Goal: Task Accomplishment & Management: Complete application form

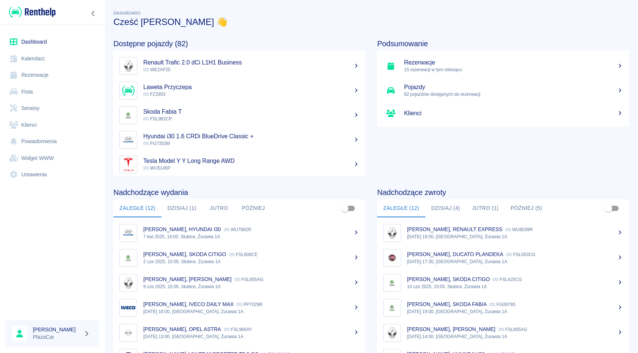
click at [38, 75] on link "Rezerwacje" at bounding box center [52, 75] width 93 height 17
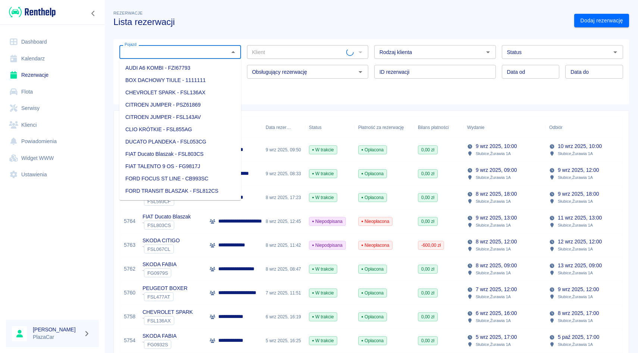
click at [142, 53] on input "Pojazd" at bounding box center [174, 51] width 105 height 9
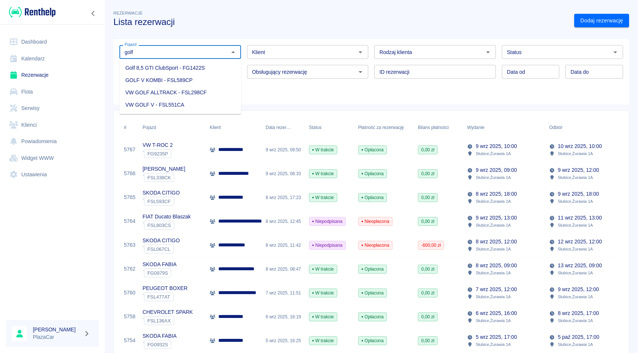
click at [212, 70] on li "Golf 8,5 GTI ClubSport - FG1422S" at bounding box center [180, 68] width 122 height 12
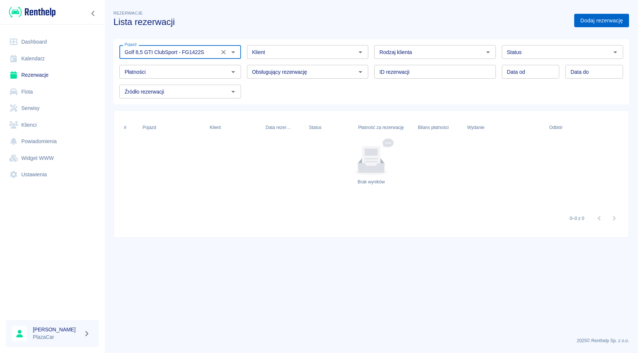
type input "Golf 8,5 GTI ClubSport - FG1422S"
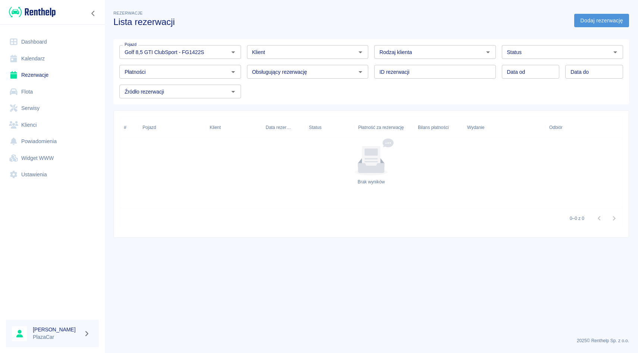
click at [593, 22] on link "Dodaj rezerwację" at bounding box center [601, 21] width 55 height 14
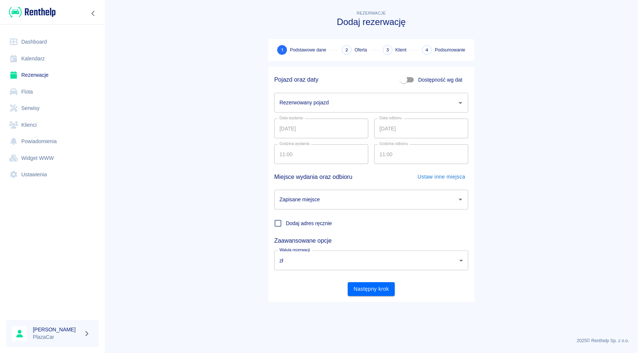
click at [388, 104] on input "Rezerwowany pojazd" at bounding box center [366, 102] width 176 height 13
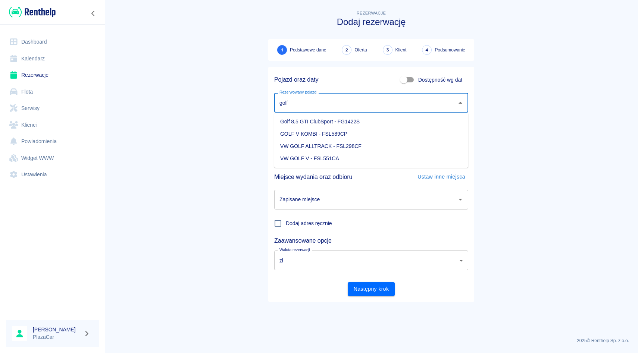
click at [418, 119] on li "Golf 8,5 GTI ClubSport - FG1422S" at bounding box center [371, 122] width 194 height 12
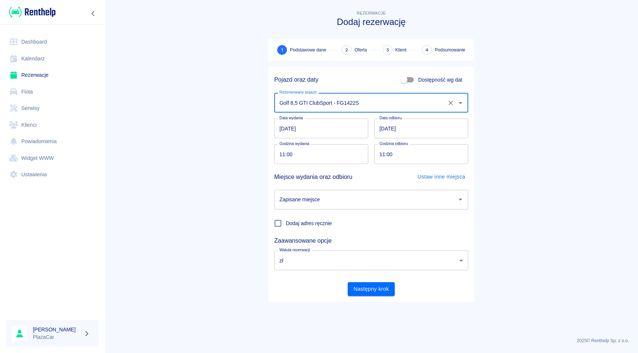
type input "Golf 8,5 GTI ClubSport - FG1422S"
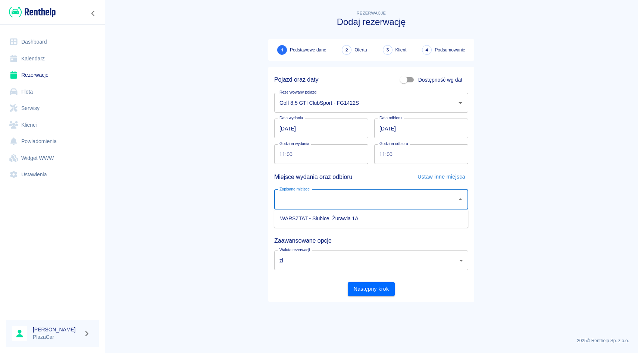
click at [356, 193] on input "Zapisane miejsce" at bounding box center [366, 199] width 176 height 13
click at [344, 218] on li "WARSZTAT - Słubice, Żurawia 1A" at bounding box center [371, 219] width 194 height 12
type input "WARSZTAT - Słubice, Żurawia 1A"
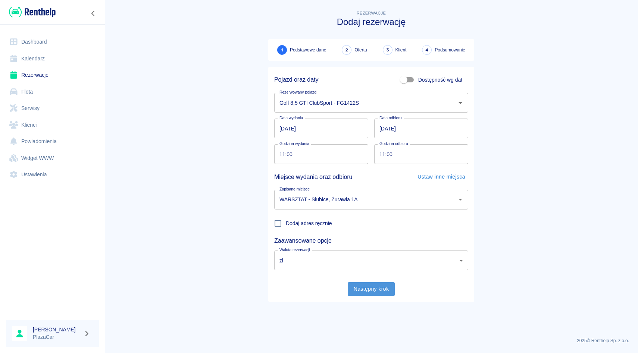
click at [371, 289] on button "Następny krok" at bounding box center [371, 290] width 47 height 14
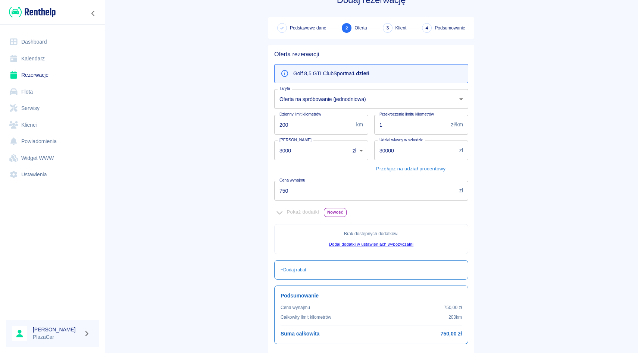
scroll to position [24, 0]
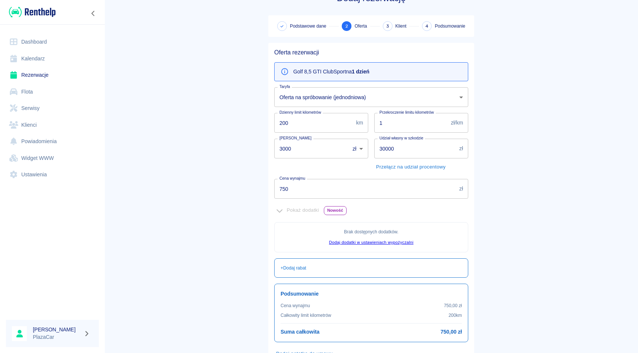
click at [301, 148] on input "3000" at bounding box center [309, 149] width 70 height 20
type input "3"
type input "2000"
click at [540, 230] on main "Rezerwacje Dodaj rezerwację Podstawowe dane 2 Oferta 3 Klient 4 Podsumowanie Of…" at bounding box center [372, 185] width 534 height 400
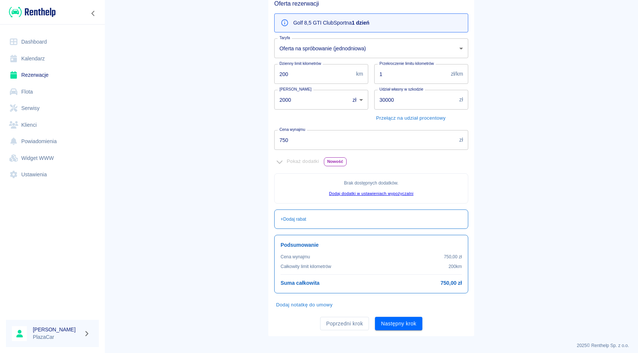
scroll to position [78, 0]
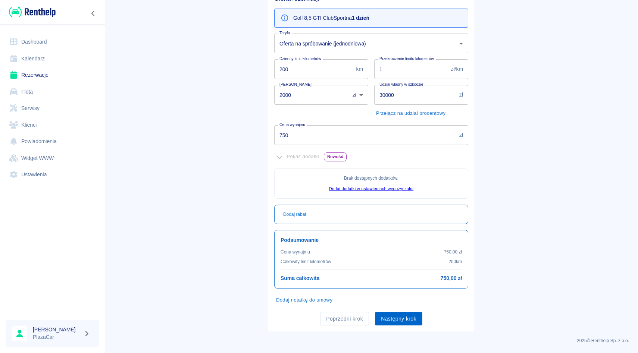
click at [405, 320] on button "Następny krok" at bounding box center [398, 319] width 47 height 14
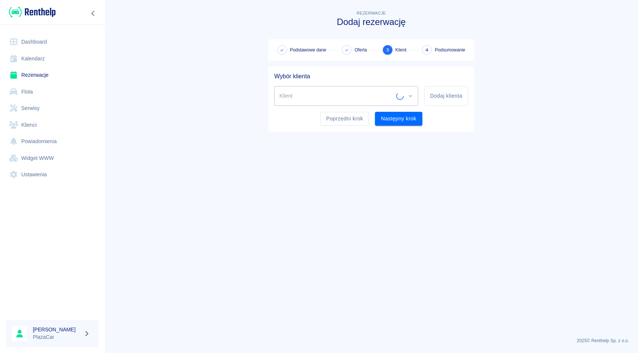
scroll to position [0, 0]
click at [343, 94] on input "Klient" at bounding box center [341, 96] width 126 height 13
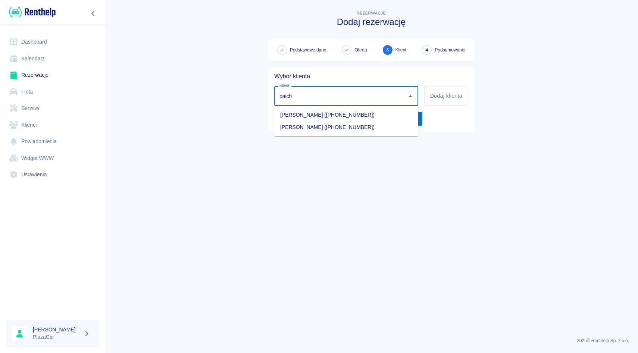
click at [377, 130] on li "[PERSON_NAME] ([PHONE_NUMBER])" at bounding box center [346, 127] width 144 height 12
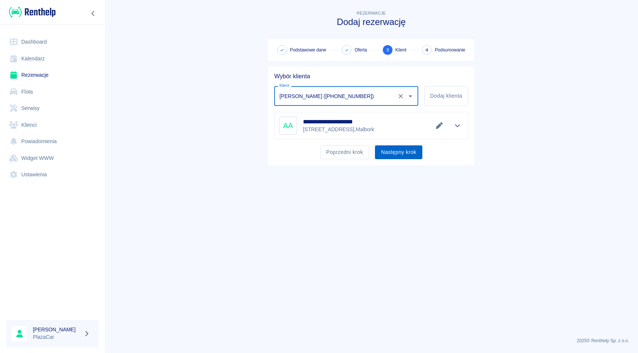
type input "[PERSON_NAME] ([PHONE_NUMBER])"
click at [402, 156] on button "Następny krok" at bounding box center [398, 153] width 47 height 14
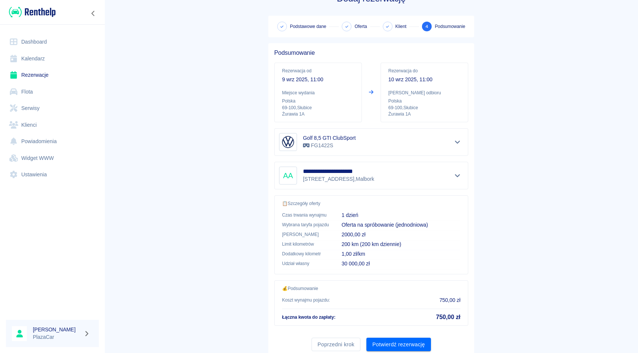
scroll to position [49, 0]
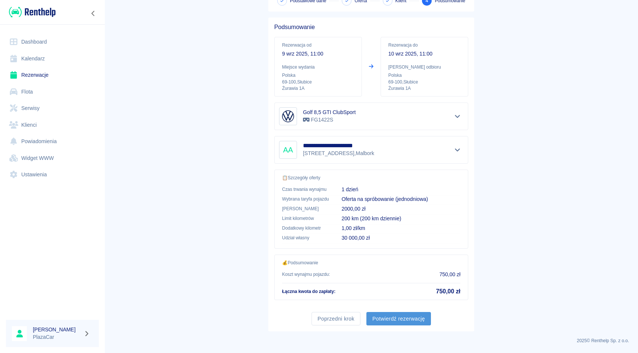
click at [400, 321] on button "Potwierdź rezerwację" at bounding box center [399, 319] width 65 height 14
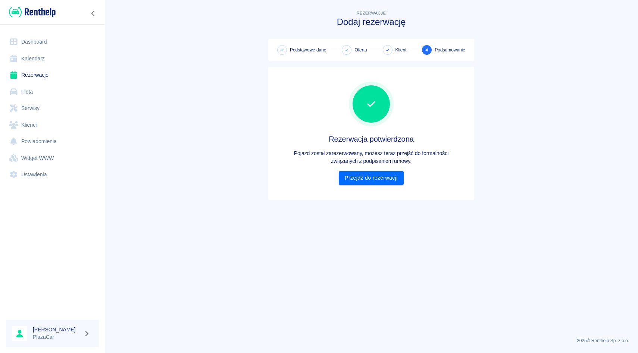
scroll to position [0, 0]
click at [380, 181] on link "Przejdź do rezerwacji" at bounding box center [371, 178] width 65 height 14
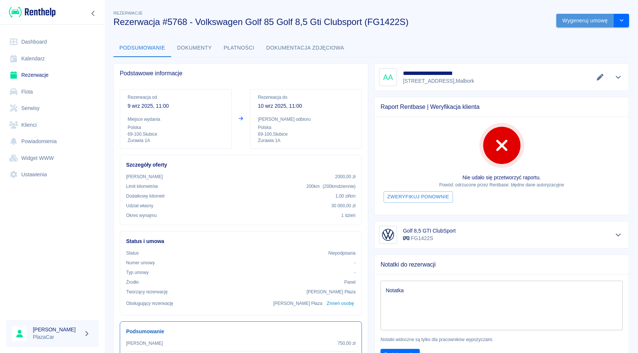
click at [584, 20] on button "Wygeneruj umowę" at bounding box center [585, 21] width 58 height 14
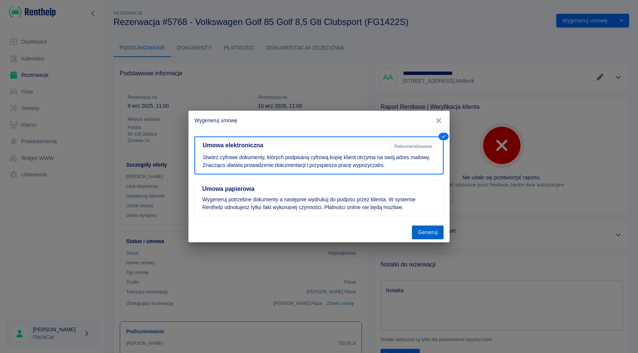
click at [425, 230] on button "Generuj" at bounding box center [428, 233] width 32 height 14
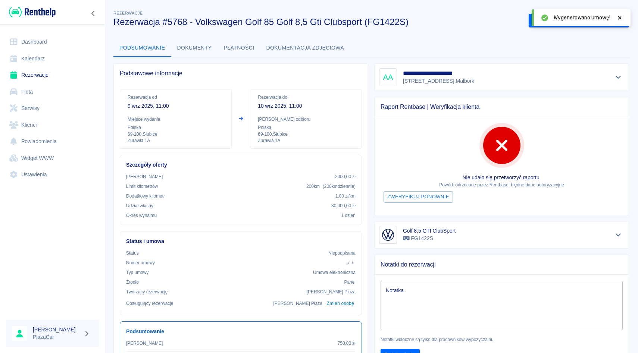
click at [621, 18] on icon at bounding box center [620, 17] width 7 height 5
click at [558, 28] on div "**********" at bounding box center [372, 235] width 534 height 465
click at [613, 233] on button "Pokaż szczegóły" at bounding box center [618, 235] width 12 height 10
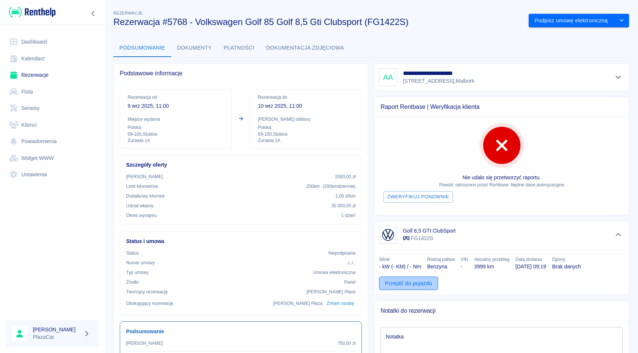
click at [421, 284] on link "Przejdź do pojazdu" at bounding box center [408, 284] width 59 height 14
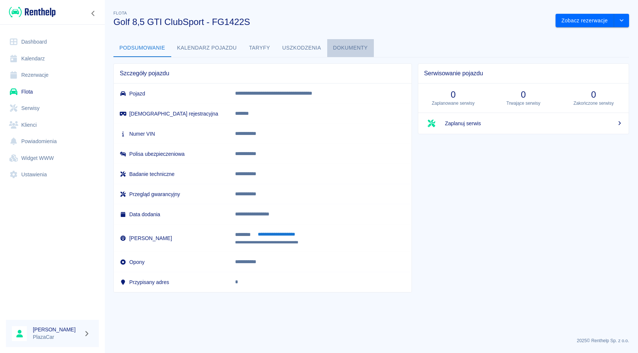
click at [346, 47] on button "Dokumenty" at bounding box center [350, 48] width 47 height 18
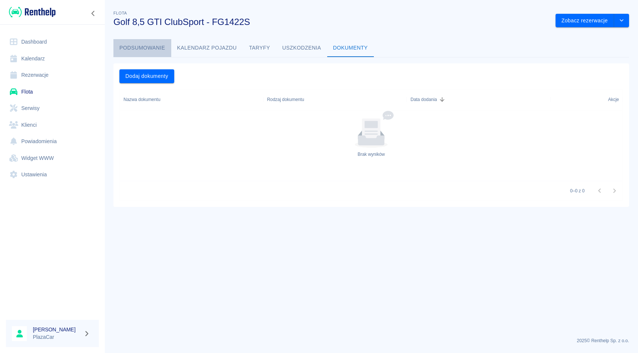
click at [143, 49] on button "Podsumowanie" at bounding box center [142, 48] width 58 height 18
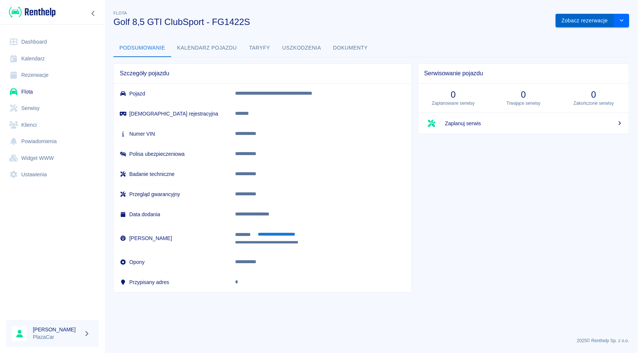
click at [586, 22] on button "Zobacz rezerwacje" at bounding box center [585, 21] width 59 height 14
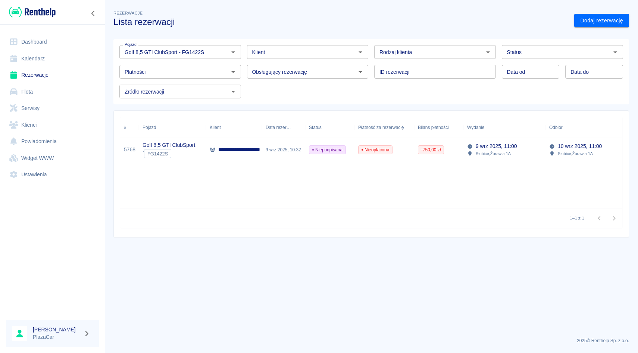
click at [514, 147] on p "9 wrz 2025, 11:00" at bounding box center [496, 147] width 41 height 8
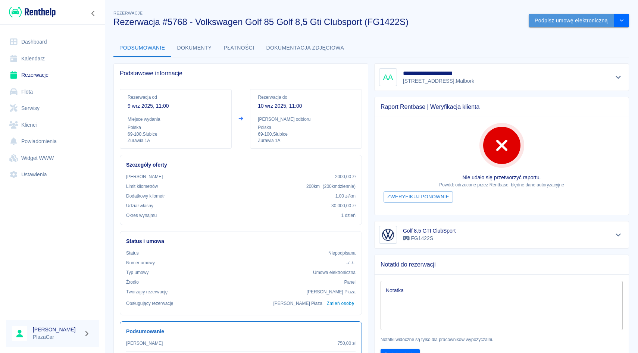
click at [563, 21] on button "Podpisz umowę elektroniczną" at bounding box center [571, 21] width 85 height 14
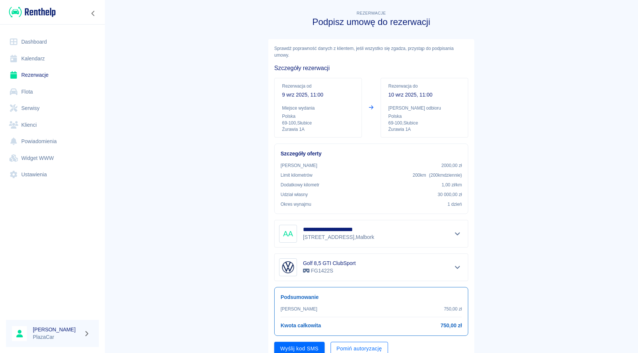
click at [368, 349] on button "Pomiń autoryzację" at bounding box center [359, 349] width 57 height 14
click at [305, 352] on button "Podpisz umowę" at bounding box center [299, 349] width 51 height 14
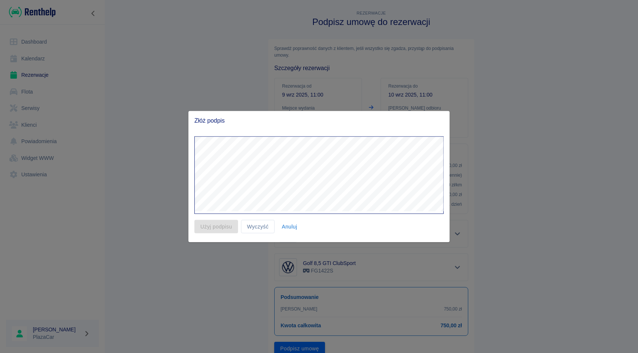
click at [294, 229] on button "Anuluj" at bounding box center [290, 227] width 24 height 14
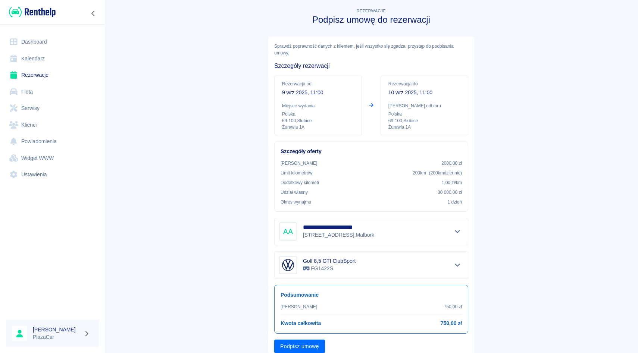
click at [41, 74] on link "Rezerwacje" at bounding box center [52, 75] width 93 height 17
